Goal: Task Accomplishment & Management: Use online tool/utility

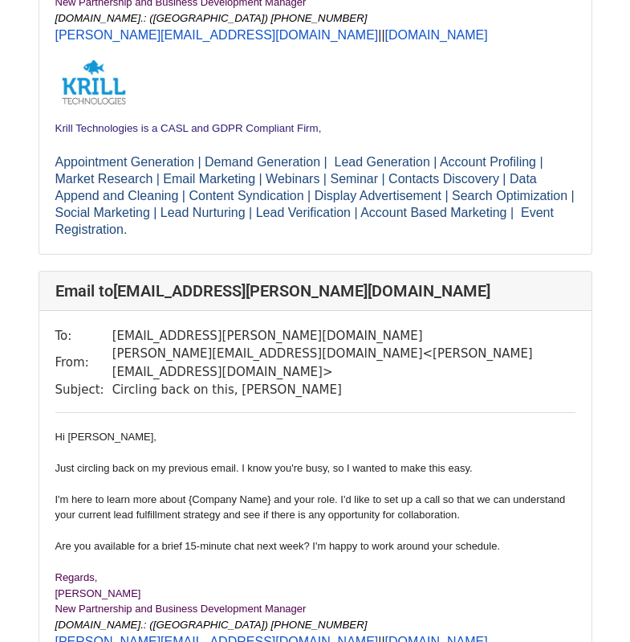
scroll to position [482, 0]
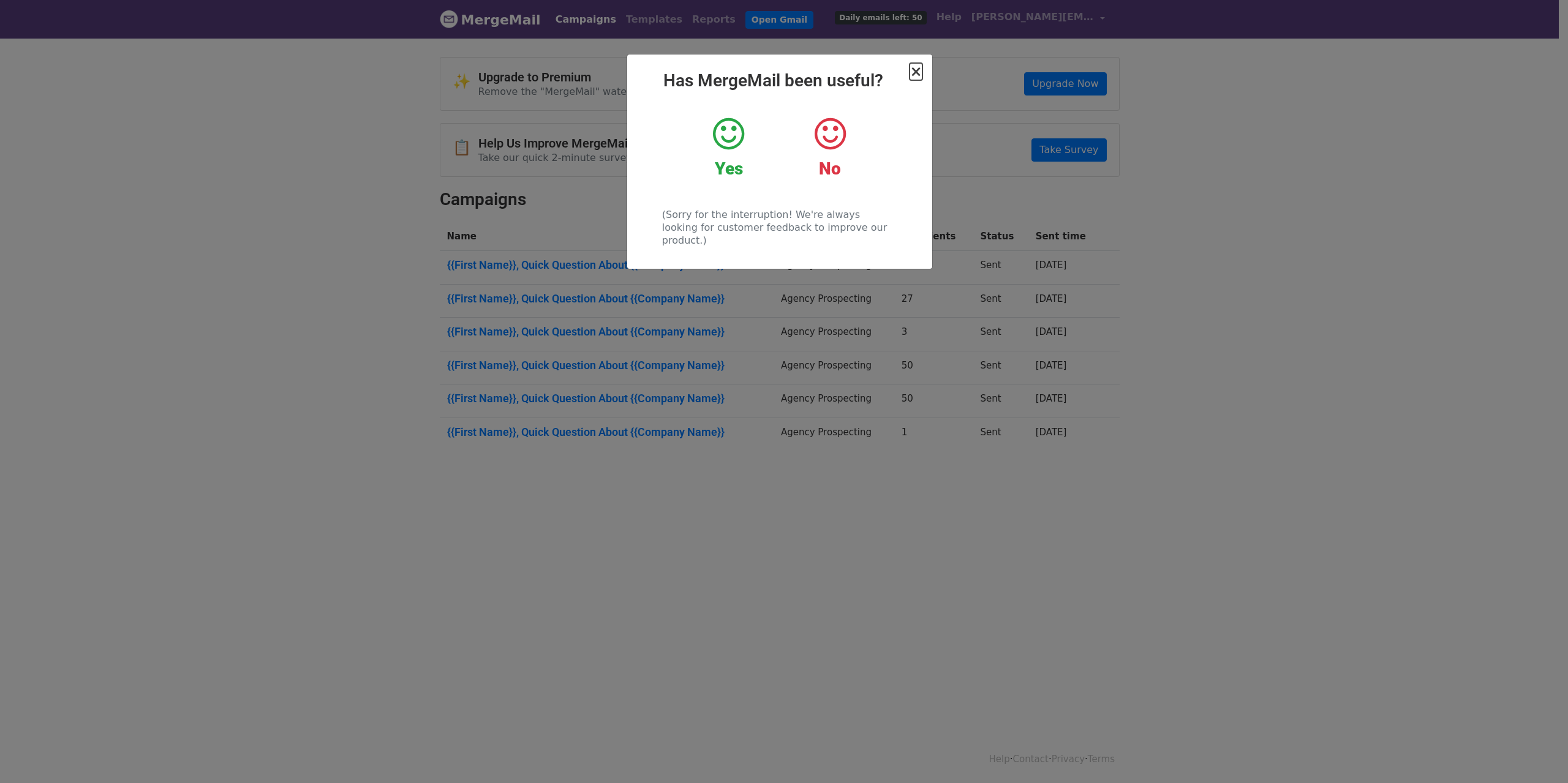
click at [915, 70] on span "×" at bounding box center [915, 72] width 12 height 17
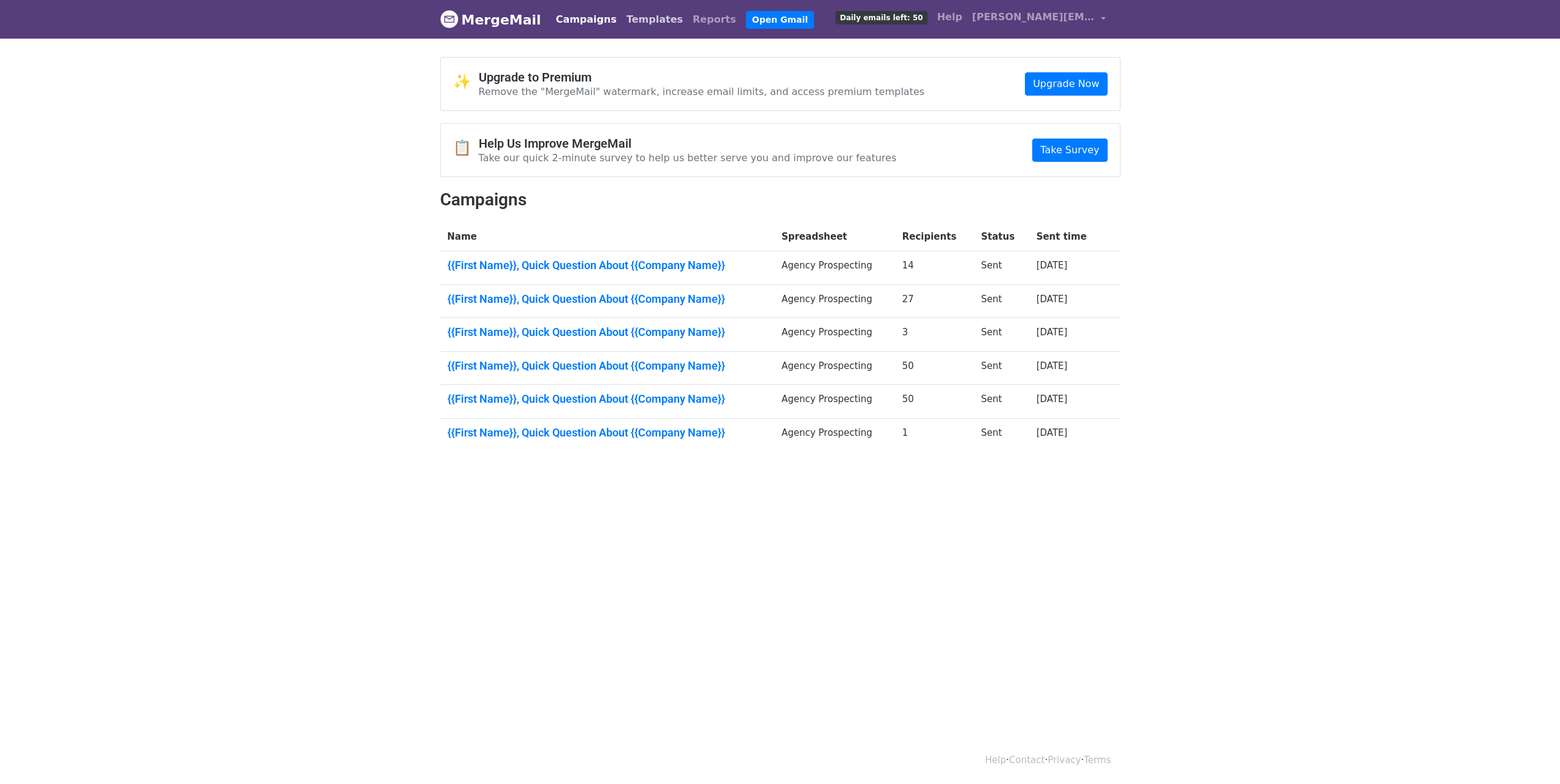
click at [648, 22] on link "Templates" at bounding box center [654, 20] width 66 height 24
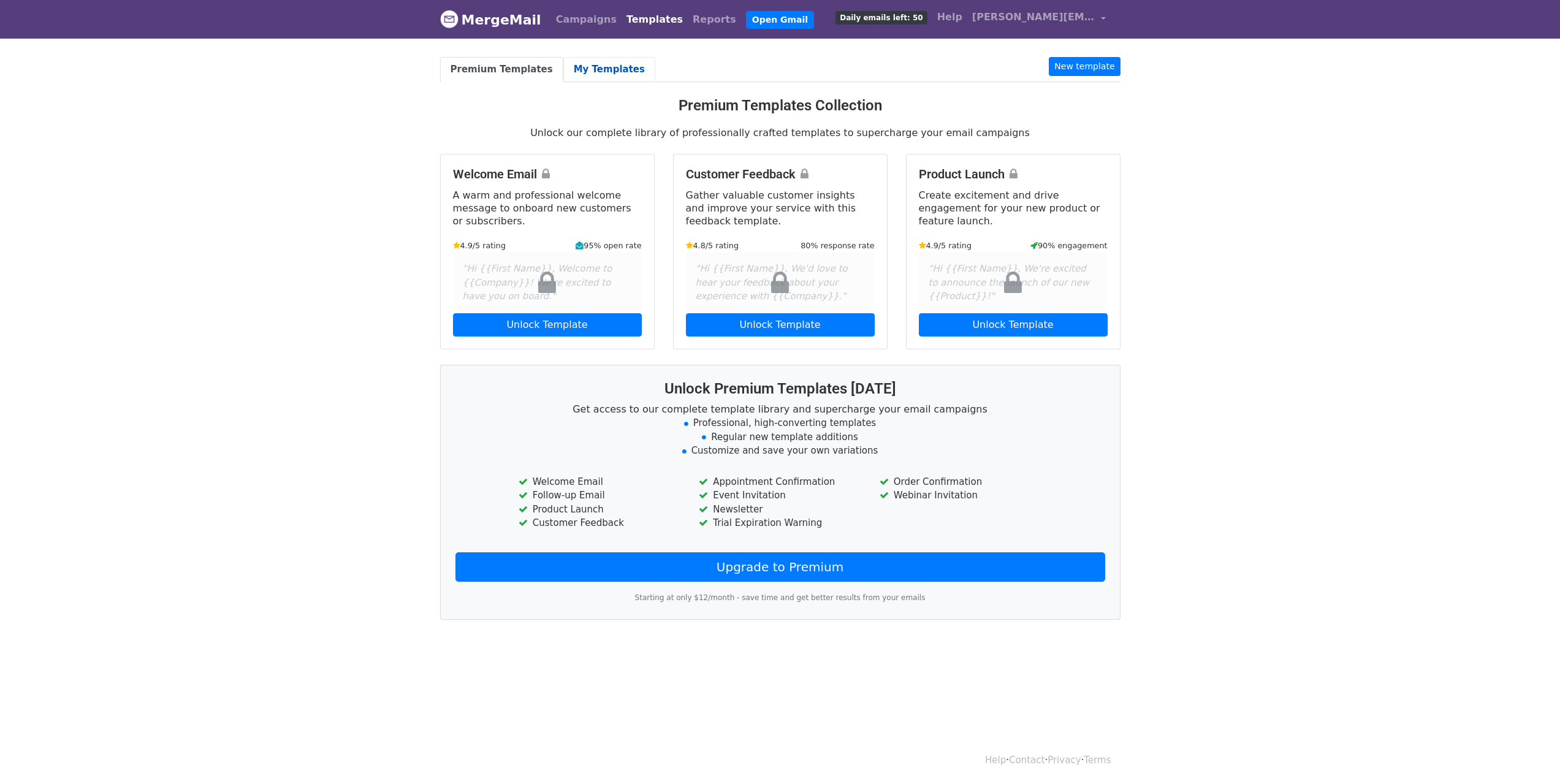
click at [615, 69] on link "My Templates" at bounding box center [609, 69] width 92 height 25
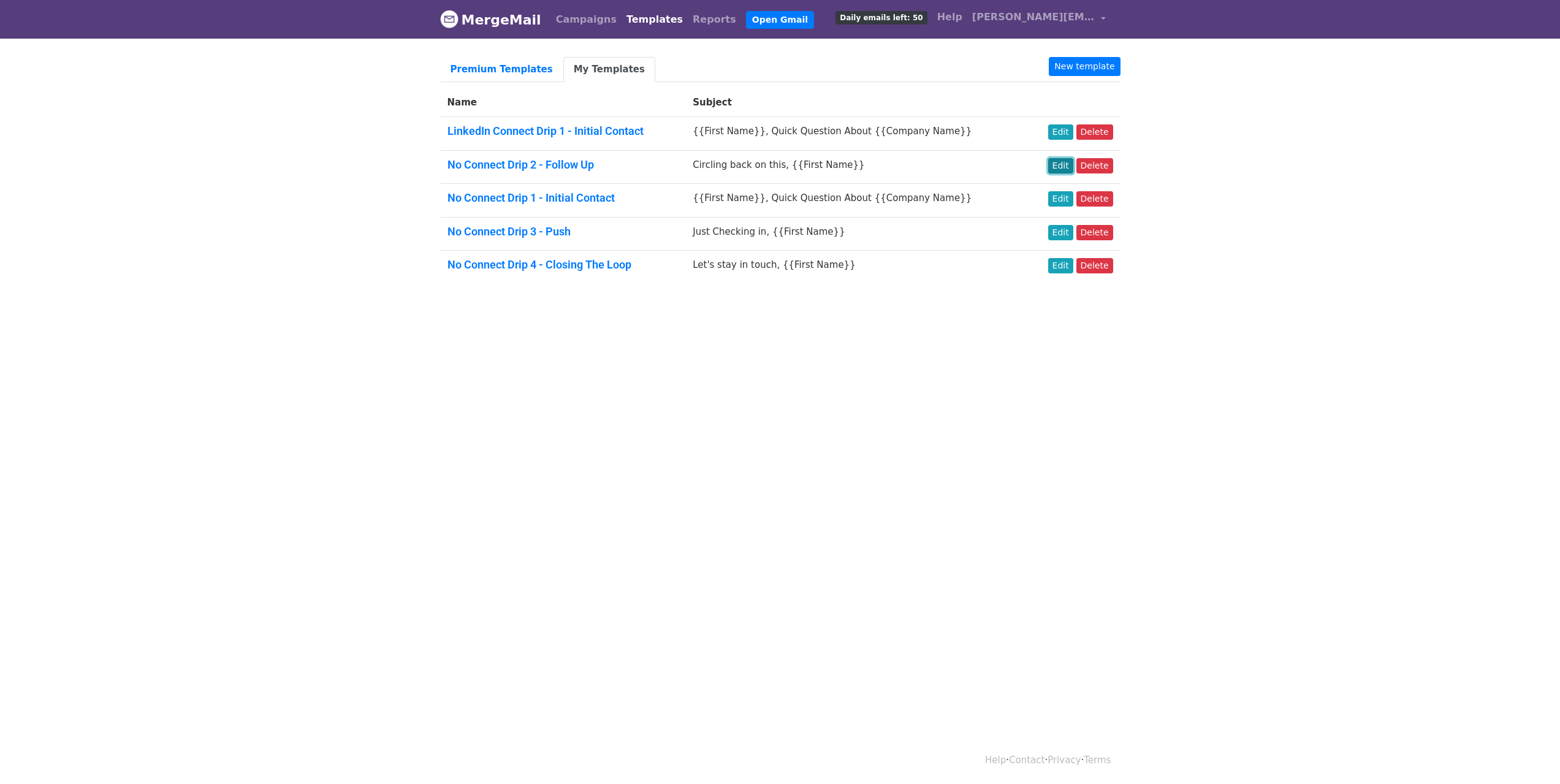
click at [1073, 166] on link "Edit" at bounding box center [1061, 166] width 25 height 15
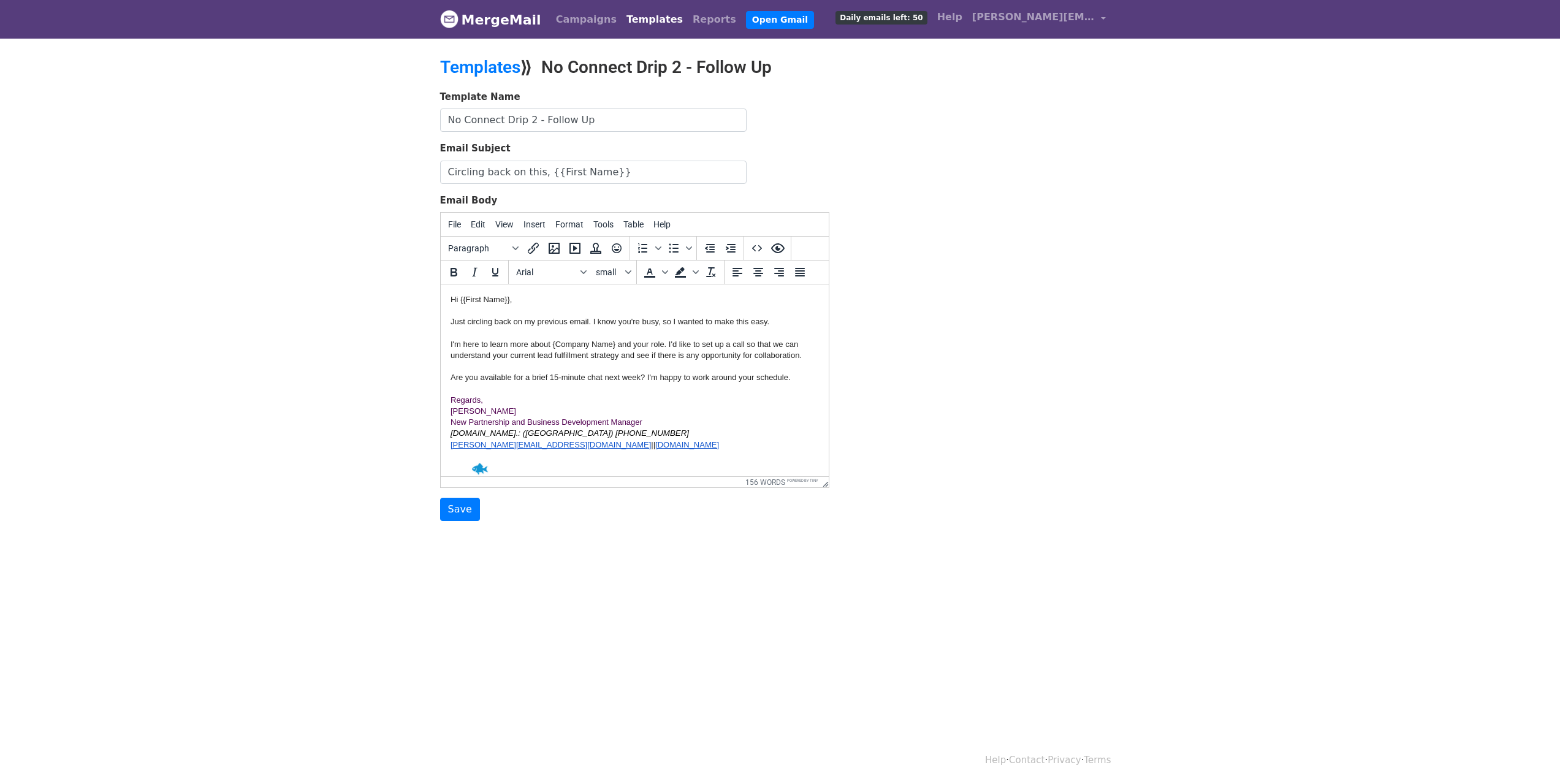
click at [614, 343] on div "Just circling back on my previous email. I know you're busy, so I wanted to mak…" at bounding box center [634, 350] width 369 height 67
click at [464, 513] on input "Save" at bounding box center [460, 509] width 40 height 24
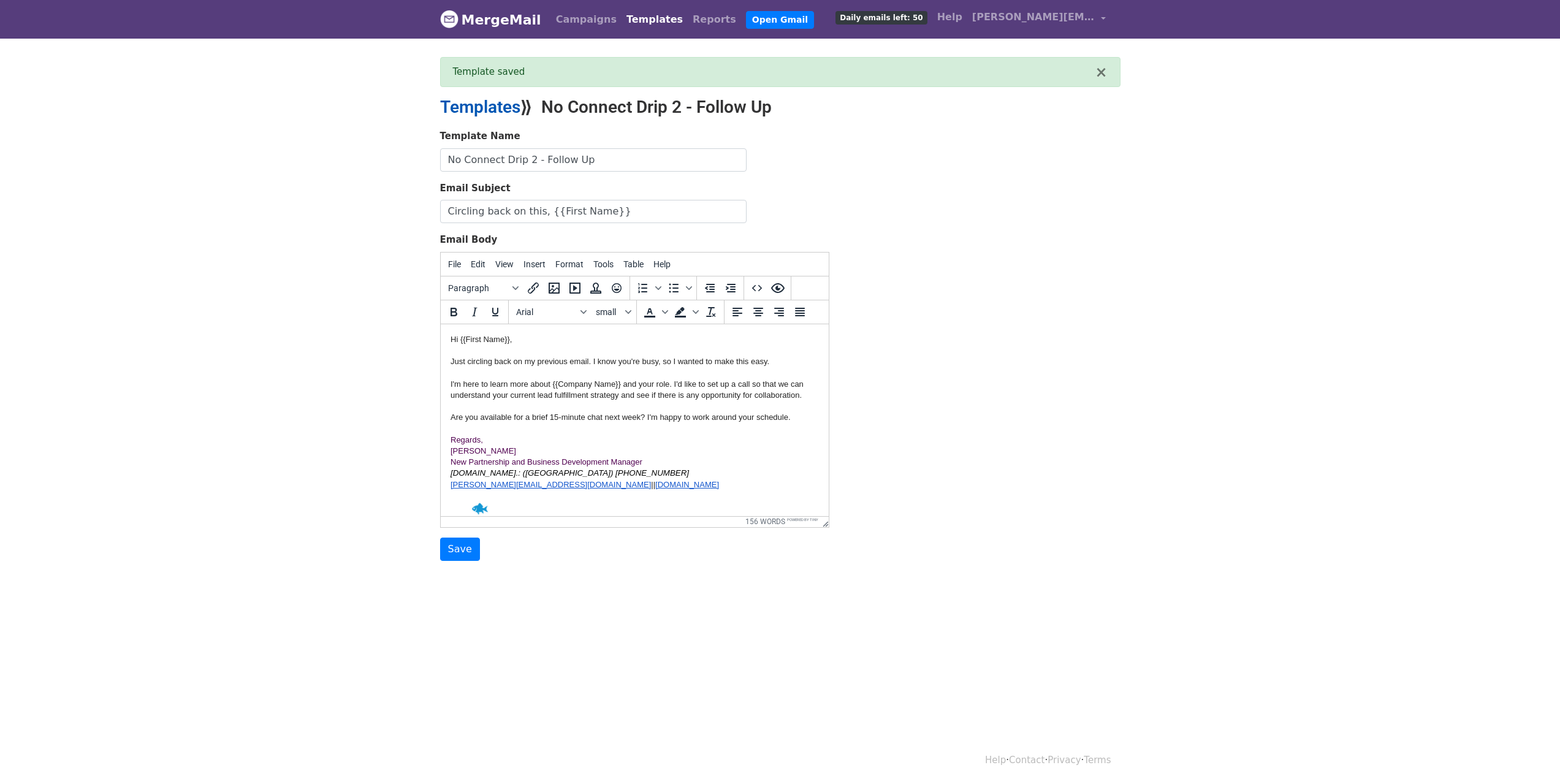
click at [456, 101] on link "Templates" at bounding box center [480, 107] width 80 height 20
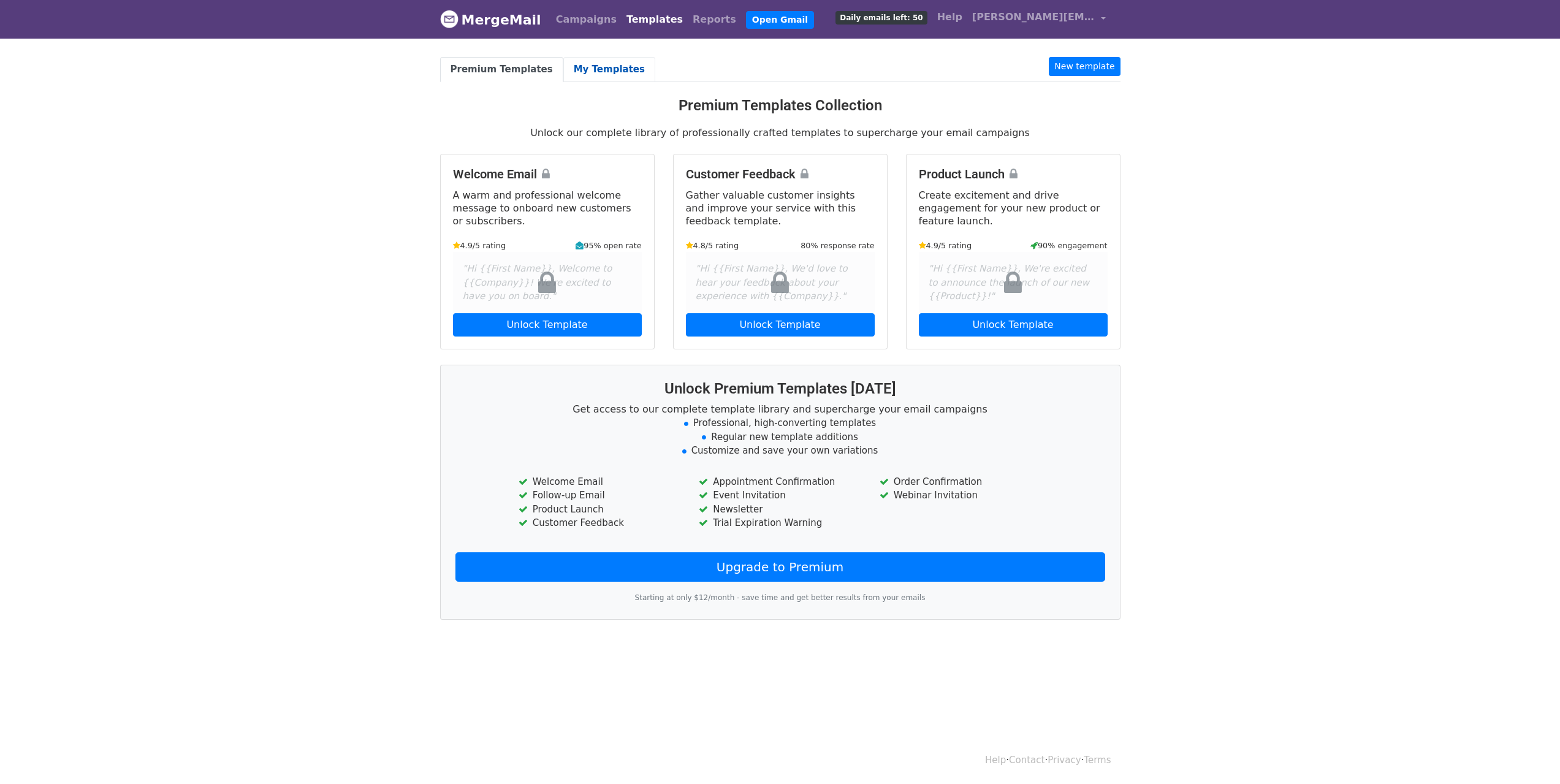
click at [589, 63] on link "My Templates" at bounding box center [609, 69] width 92 height 25
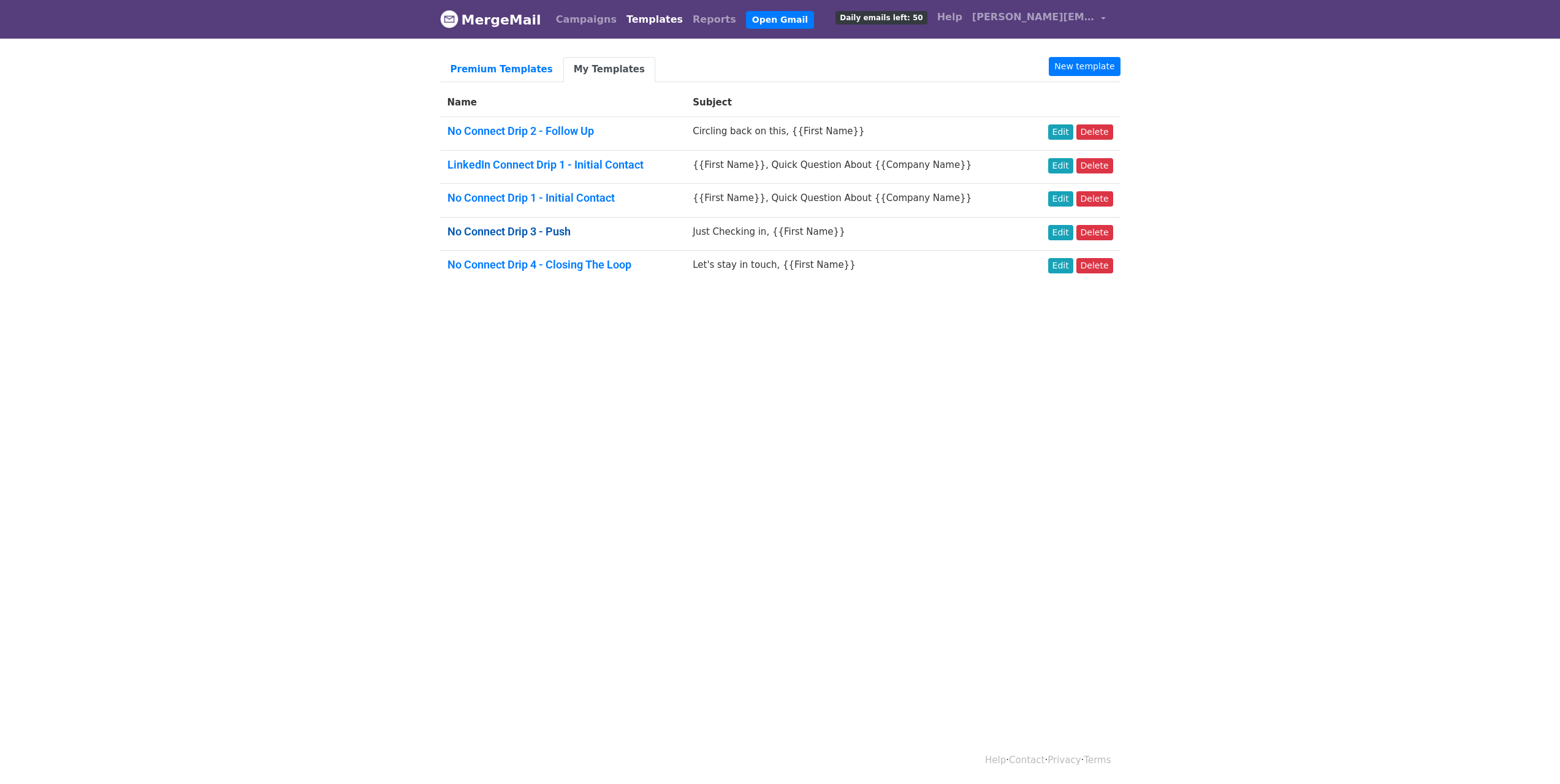
click at [498, 229] on link "No Connect Drip 3 - Push" at bounding box center [509, 231] width 123 height 13
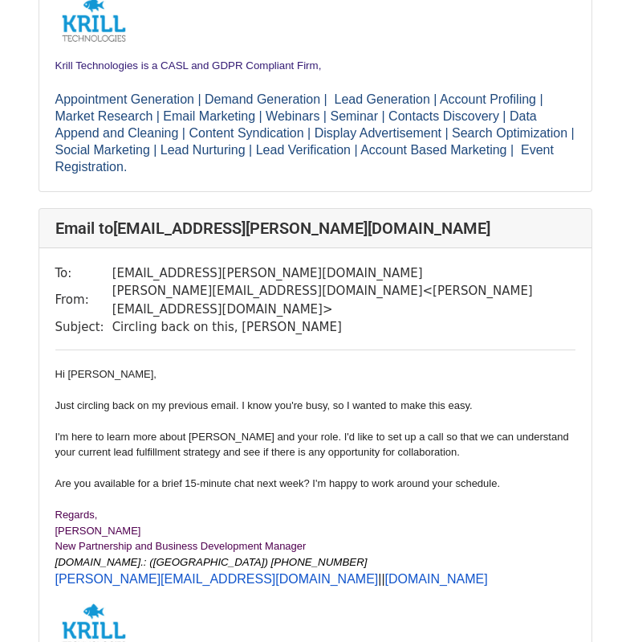
scroll to position [964, 0]
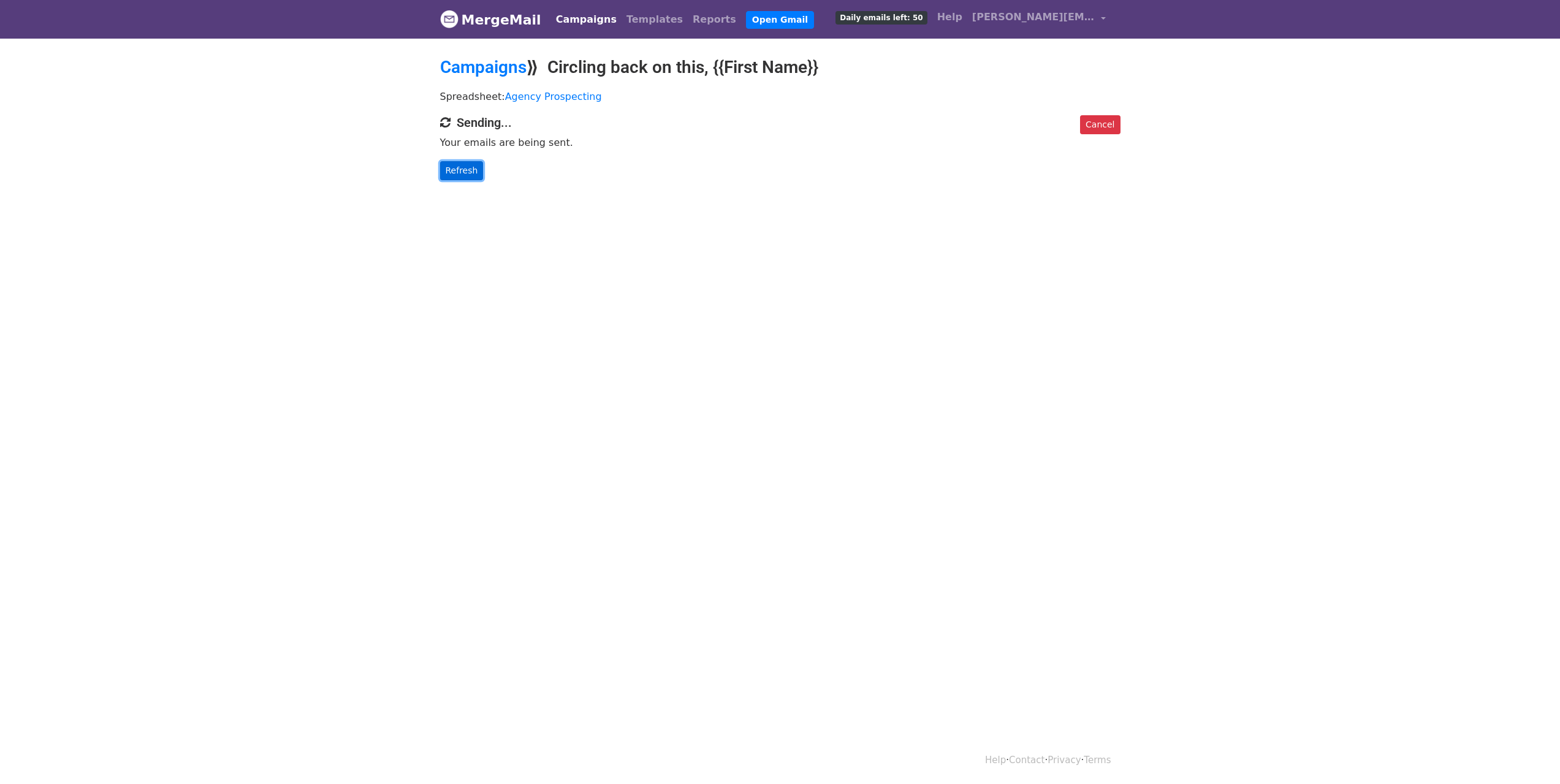
click at [454, 161] on link "Refresh" at bounding box center [462, 170] width 44 height 19
